Goal: Obtain resource: Download file/media

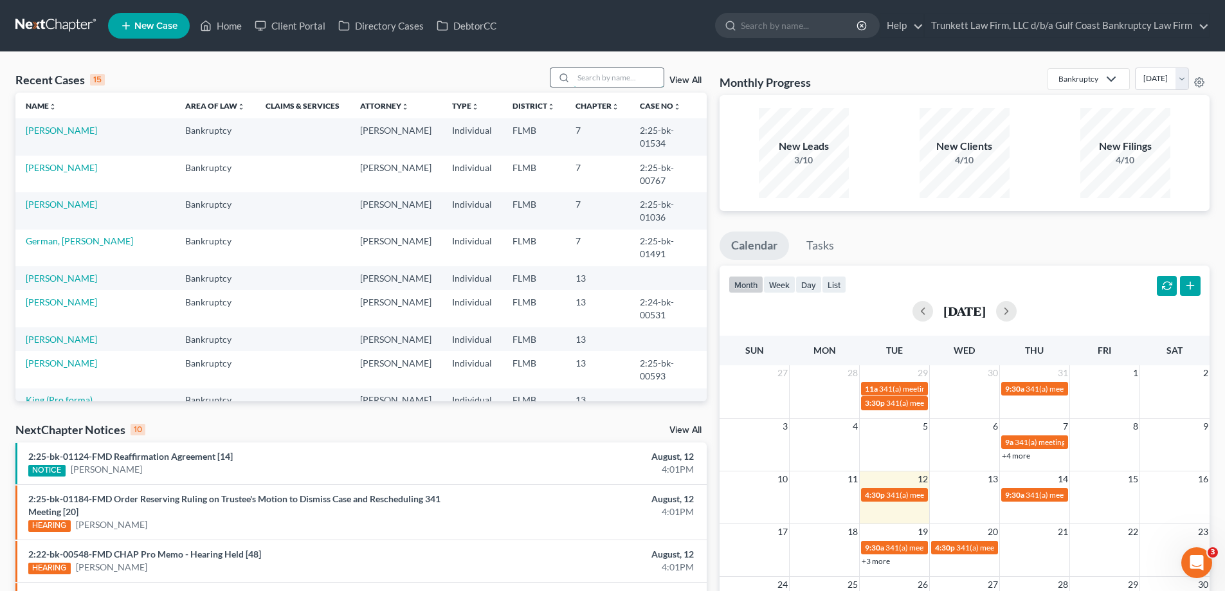
click at [619, 77] on input "search" at bounding box center [619, 77] width 90 height 19
type input "[PERSON_NAME]"
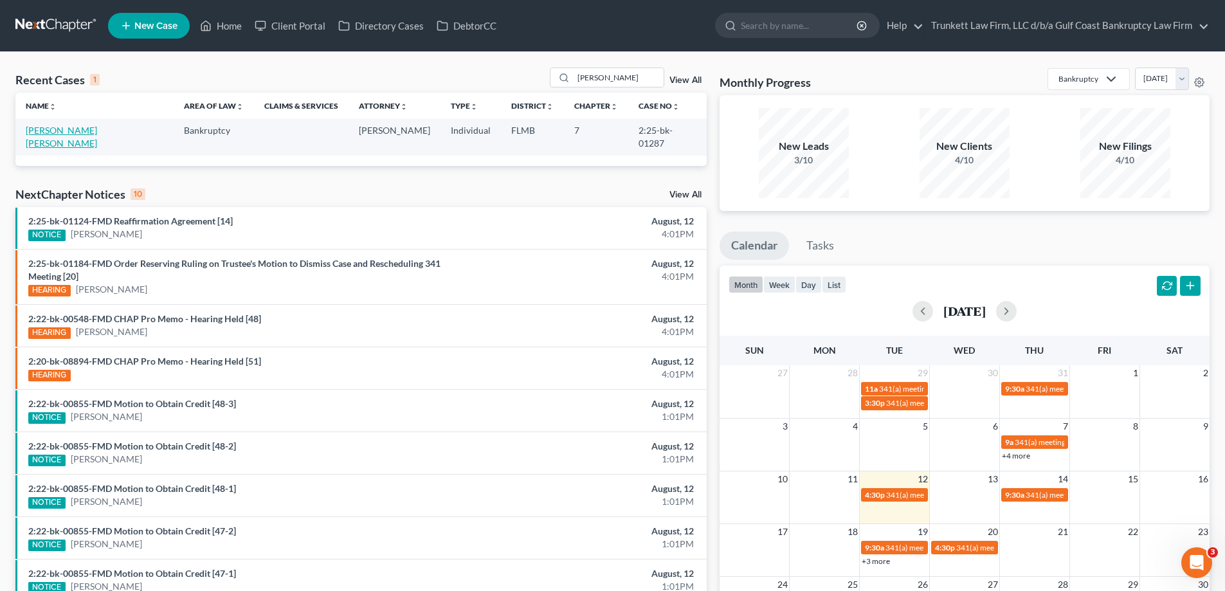
drag, startPoint x: 619, startPoint y: 77, endPoint x: 103, endPoint y: 134, distance: 519.5
click at [97, 134] on link "[PERSON_NAME] [PERSON_NAME]" at bounding box center [61, 137] width 71 height 24
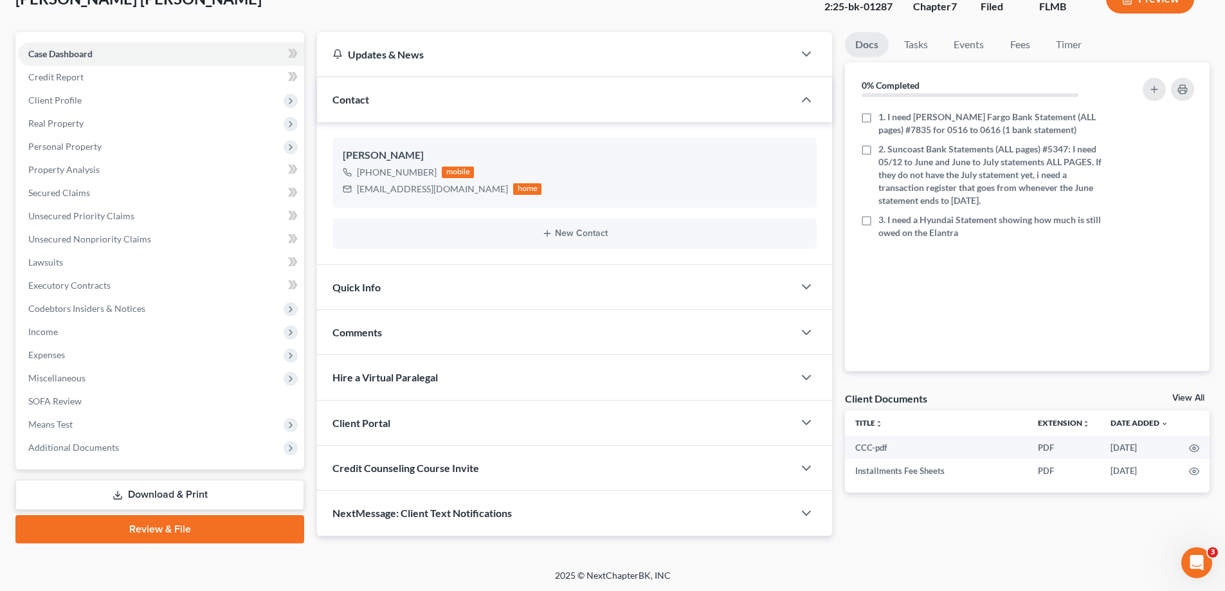
scroll to position [93, 0]
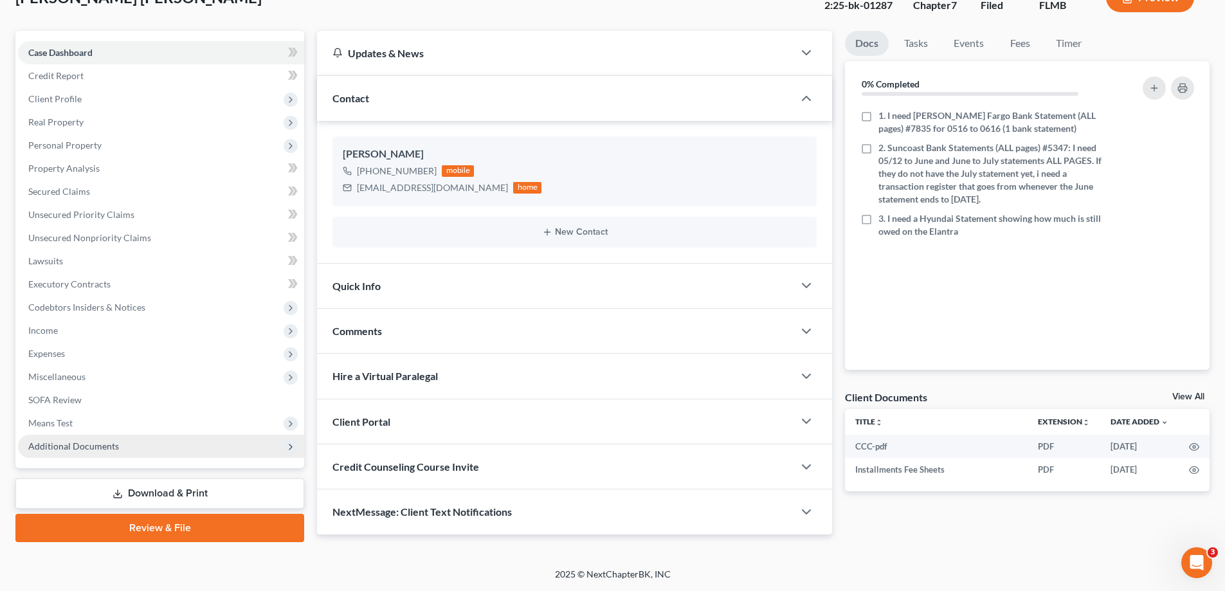
click at [117, 449] on span "Additional Documents" at bounding box center [161, 446] width 286 height 23
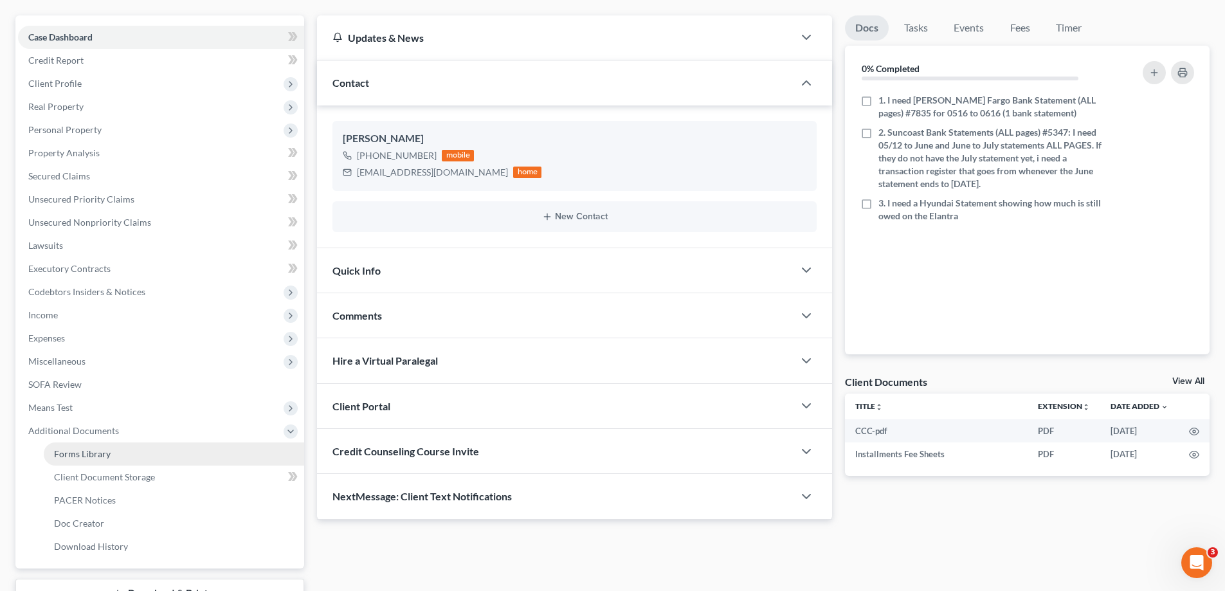
scroll to position [157, 0]
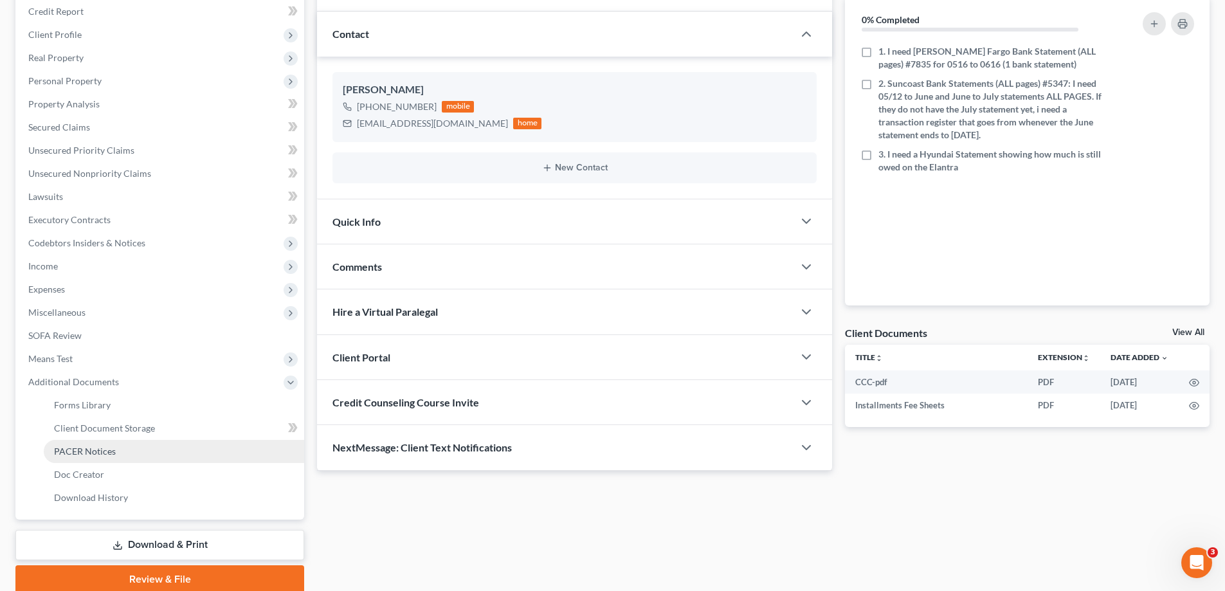
click at [89, 451] on span "PACER Notices" at bounding box center [85, 451] width 62 height 11
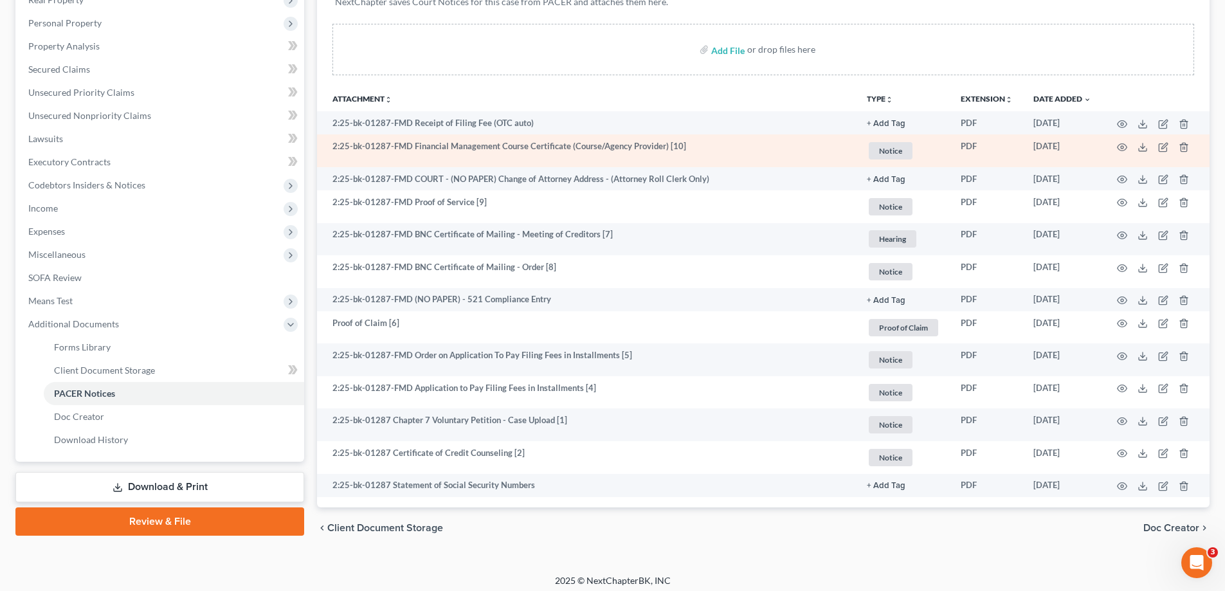
scroll to position [221, 0]
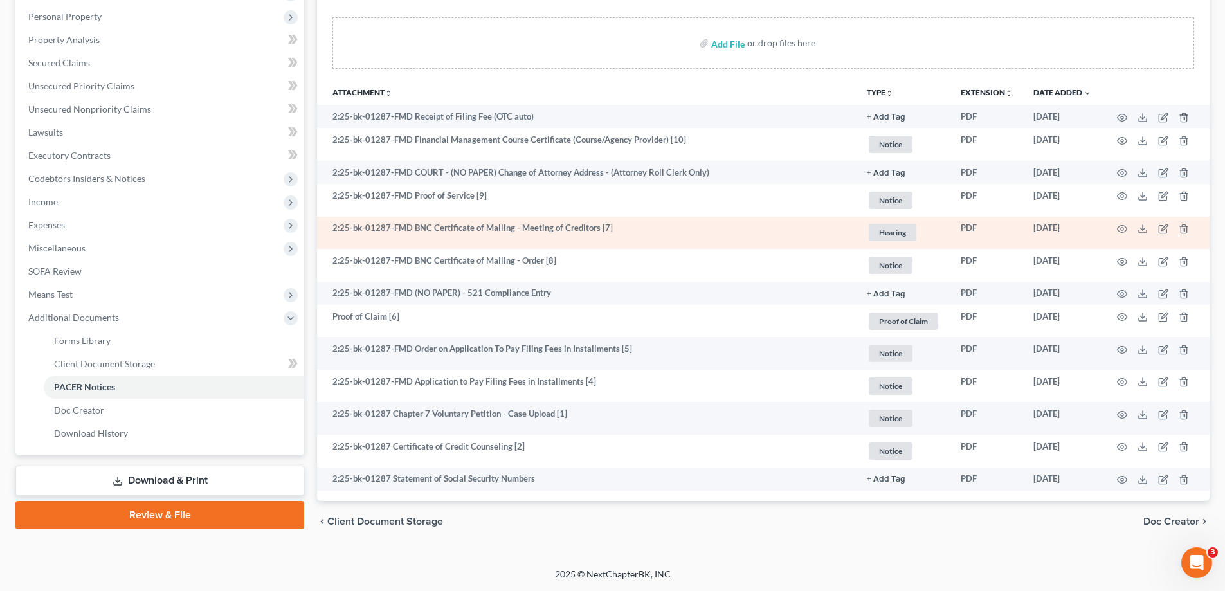
click at [1148, 230] on td at bounding box center [1155, 233] width 108 height 33
click at [1146, 229] on icon at bounding box center [1142, 229] width 10 height 10
